Goal: Participate in discussion: Engage in conversation with other users on a specific topic

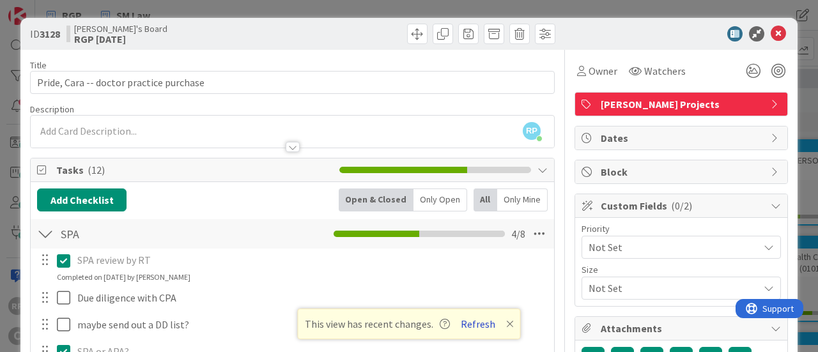
click at [494, 323] on button "Refresh" at bounding box center [477, 324] width 43 height 17
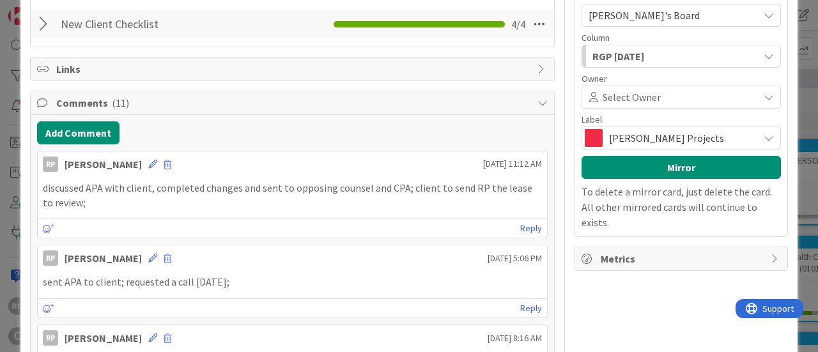
scroll to position [540, 0]
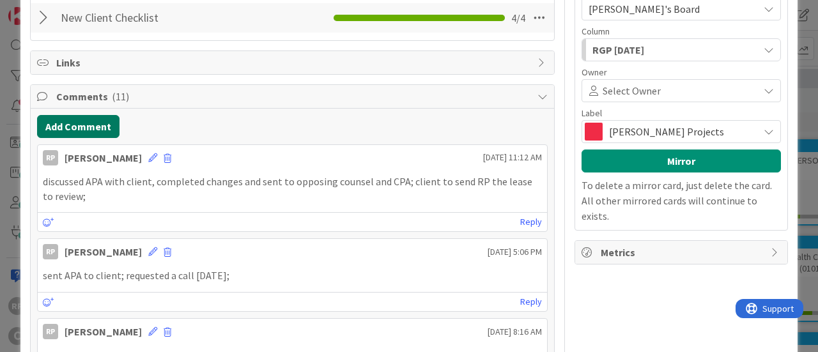
click at [73, 121] on button "Add Comment" at bounding box center [78, 126] width 82 height 23
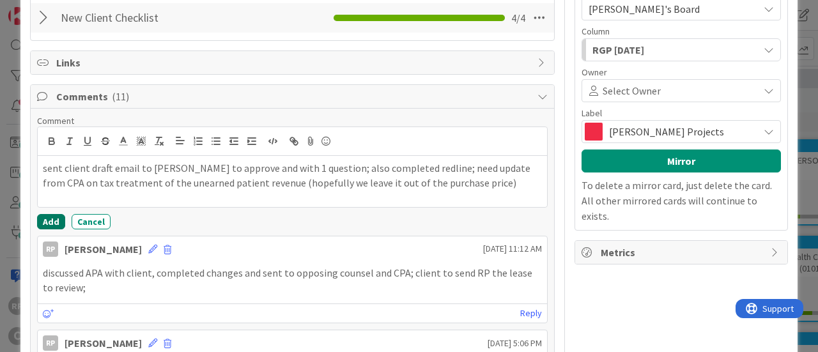
click at [38, 216] on button "Add" at bounding box center [51, 221] width 28 height 15
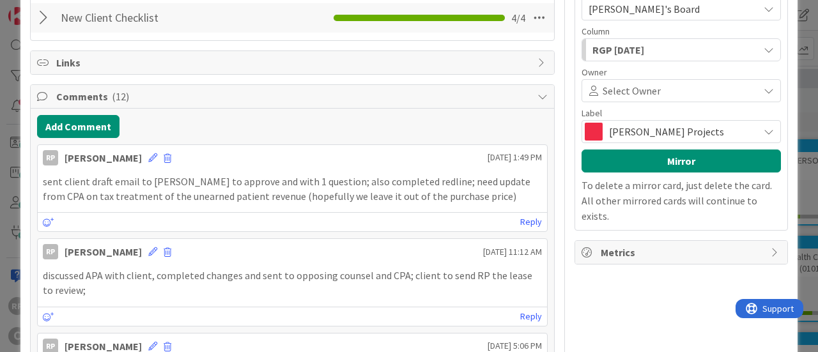
click at [807, 160] on div "ID 3128 [PERSON_NAME]'s Board RGP [DATE] Title 39 / 128 Pride, Cara -- doctor p…" at bounding box center [409, 176] width 818 height 352
